Goal: Task Accomplishment & Management: Use online tool/utility

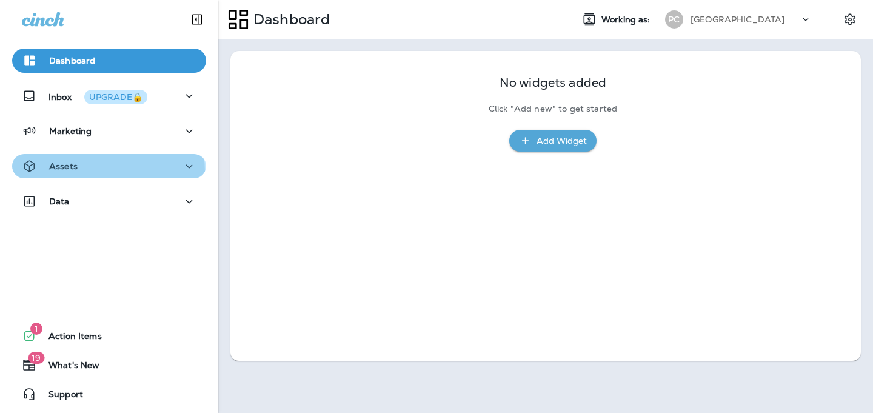
click at [86, 172] on div "Assets" at bounding box center [109, 166] width 175 height 15
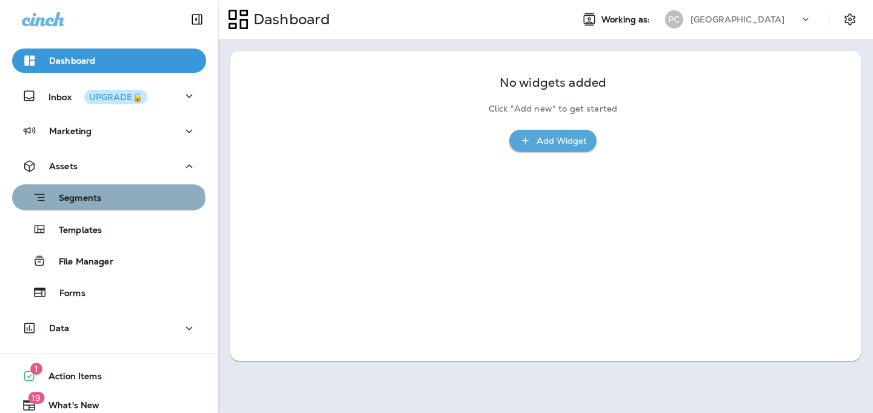
click at [86, 201] on p "Segments" at bounding box center [74, 199] width 55 height 12
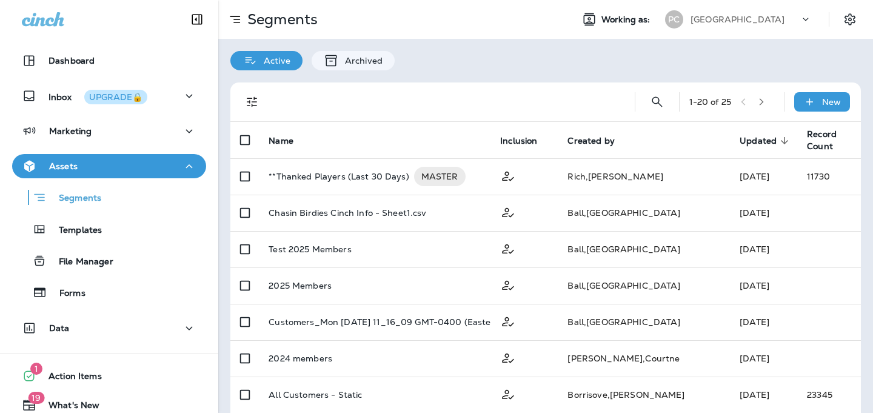
click at [136, 155] on button "Assets" at bounding box center [109, 166] width 194 height 24
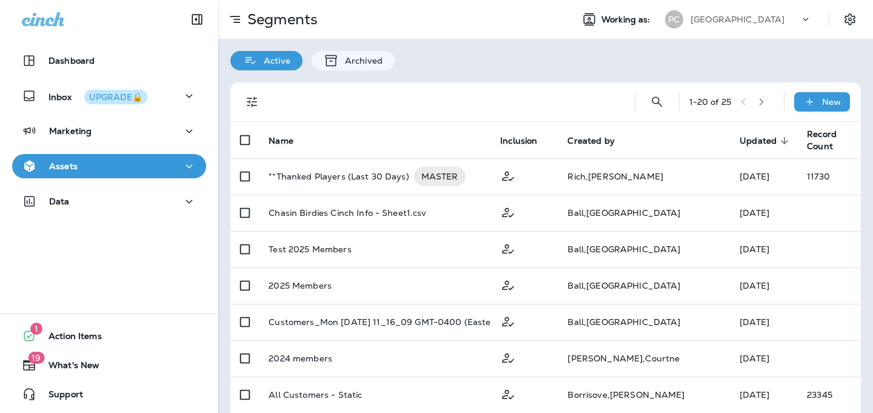
click at [137, 159] on div "Assets" at bounding box center [109, 166] width 175 height 15
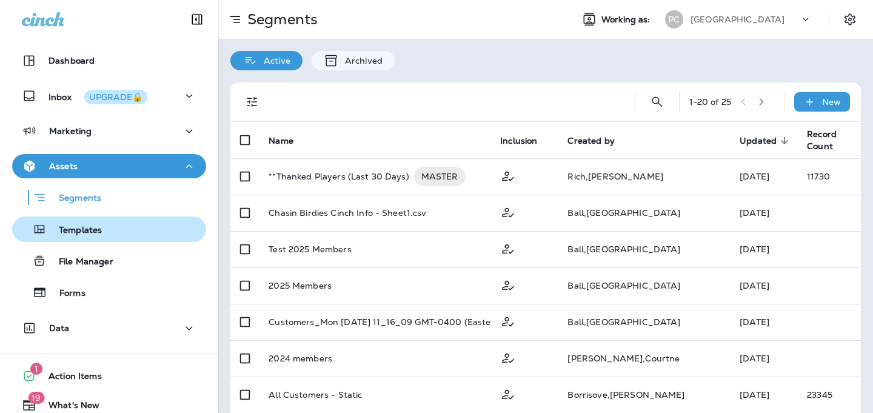
click at [123, 235] on div "Templates" at bounding box center [109, 229] width 184 height 18
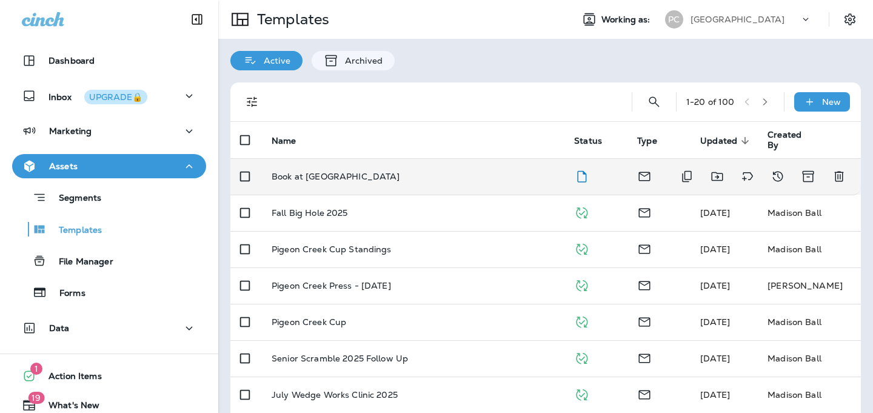
click at [304, 175] on p "Book at [GEOGRAPHIC_DATA]" at bounding box center [336, 177] width 129 height 10
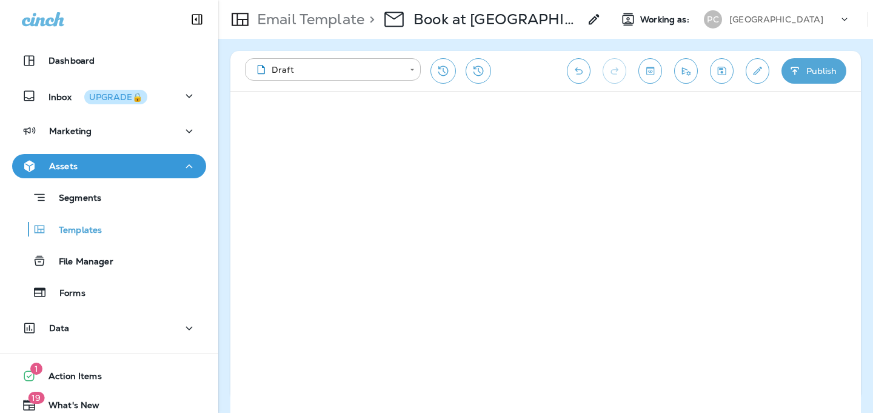
click at [580, 67] on icon "Undo" at bounding box center [579, 71] width 13 height 12
